Goal: Task Accomplishment & Management: Manage account settings

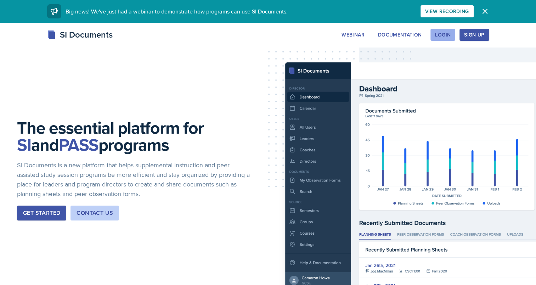
click at [444, 31] on button "Login" at bounding box center [443, 35] width 25 height 12
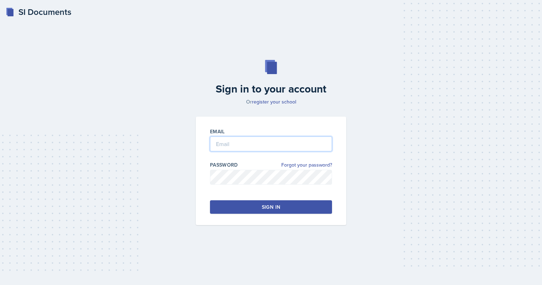
click at [277, 150] on input "email" at bounding box center [271, 144] width 122 height 15
type input "[EMAIL_ADDRESS][DOMAIN_NAME]"
click at [246, 198] on div "Email [EMAIL_ADDRESS][DOMAIN_NAME] Password Forgot your password? Sign in" at bounding box center [271, 171] width 150 height 109
click at [269, 204] on div "Sign in" at bounding box center [271, 207] width 18 height 7
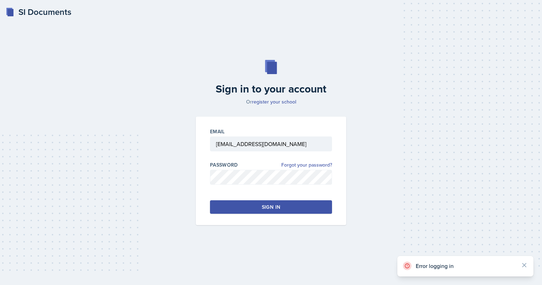
click at [269, 204] on div "Sign in" at bounding box center [271, 207] width 18 height 7
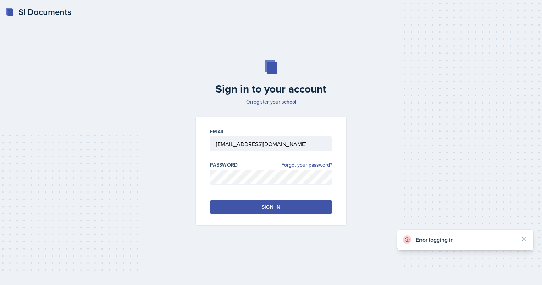
click at [269, 204] on div "Sign in" at bounding box center [271, 207] width 18 height 7
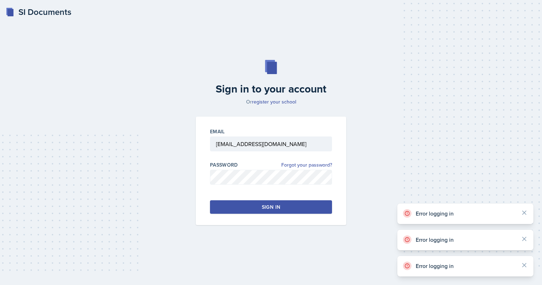
click at [269, 204] on div "Sign in" at bounding box center [271, 207] width 18 height 7
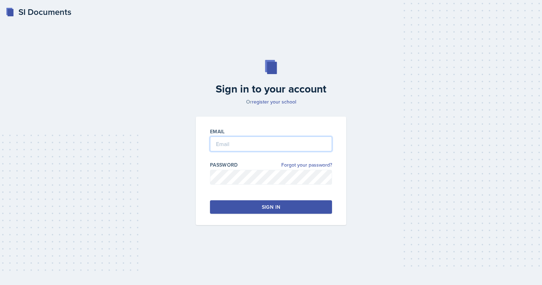
click at [236, 148] on input "email" at bounding box center [271, 144] width 122 height 15
type input "[EMAIL_ADDRESS][DOMAIN_NAME]"
click at [251, 208] on button "Sign in" at bounding box center [271, 206] width 122 height 13
